Goal: Information Seeking & Learning: Learn about a topic

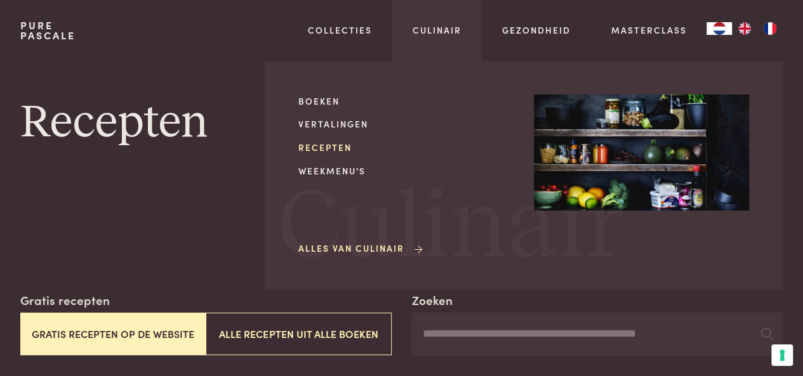
click at [330, 145] on link "Recepten" at bounding box center [405, 147] width 215 height 13
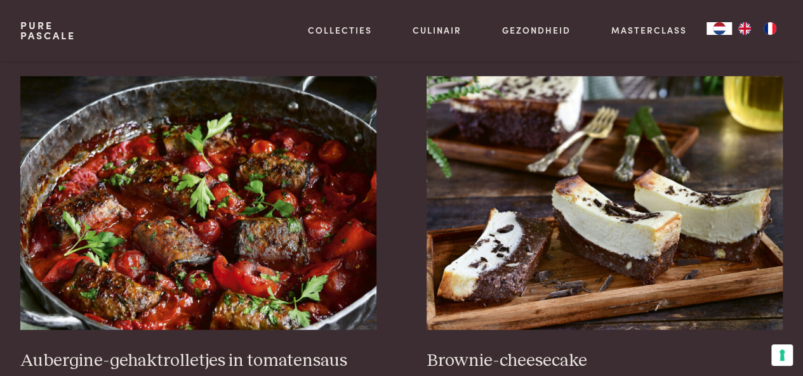
scroll to position [381, 0]
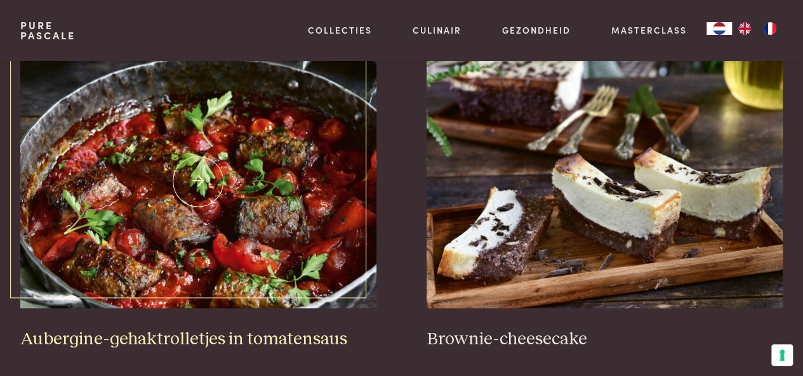
click at [258, 177] on img at bounding box center [198, 182] width 356 height 254
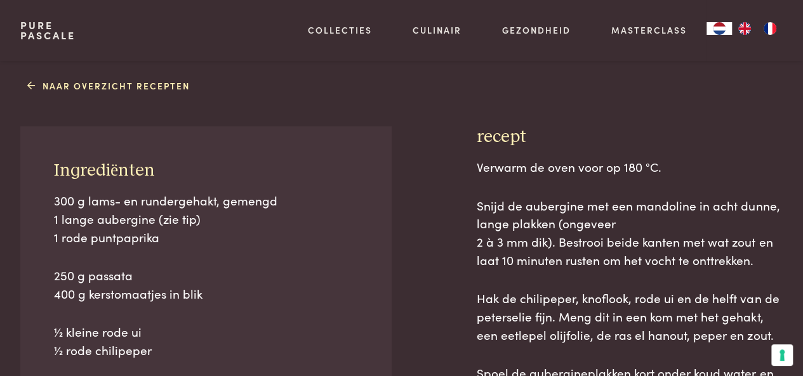
scroll to position [471, 0]
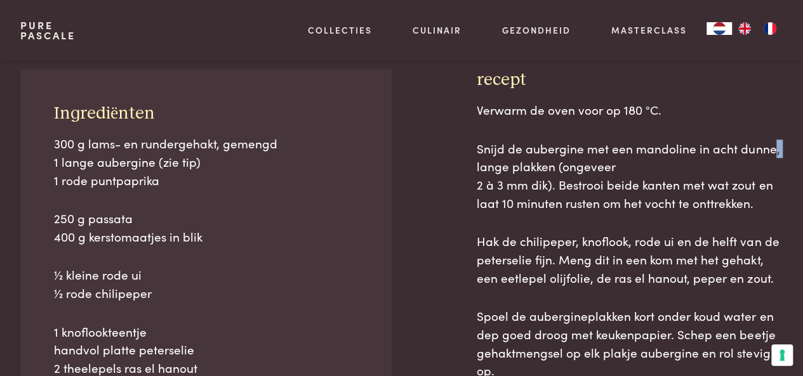
scroll to position [522, 0]
